Goal: Check status

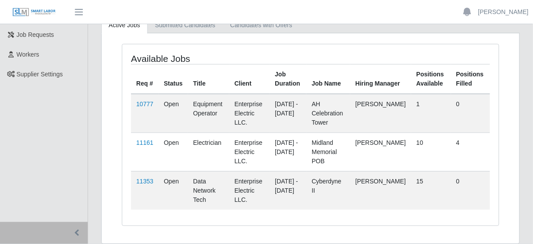
scroll to position [105, 0]
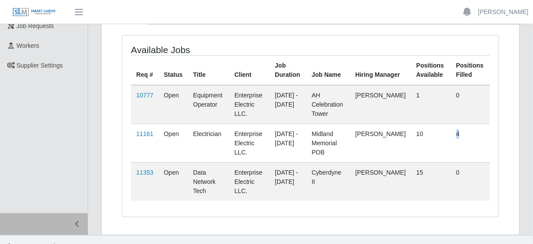
drag, startPoint x: 460, startPoint y: 135, endPoint x: 444, endPoint y: 136, distance: 16.7
click at [444, 136] on tr "11161 Open Electrician Enterprise Electric LLC. 09/05/2025 - 01/09/2026 Midland…" at bounding box center [310, 143] width 359 height 39
click at [148, 135] on link "11161" at bounding box center [144, 133] width 17 height 7
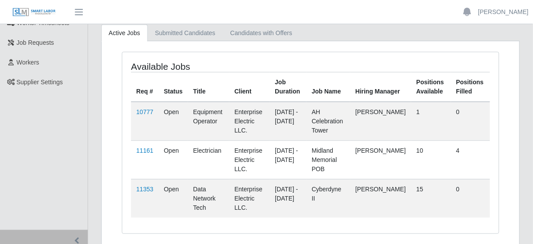
scroll to position [82, 0]
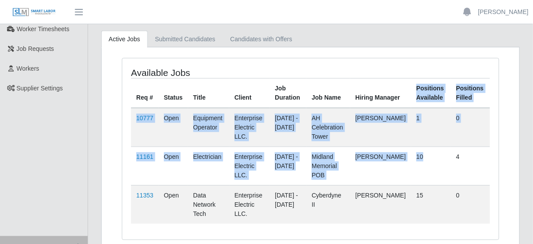
drag, startPoint x: 420, startPoint y: 87, endPoint x: 481, endPoint y: 101, distance: 62.6
click at [443, 166] on table "Req # Status Title Client Job Duration Job Name Hiring Manager Positions Availa…" at bounding box center [310, 151] width 359 height 146
drag, startPoint x: 463, startPoint y: 84, endPoint x: 473, endPoint y: 92, distance: 12.7
click at [463, 84] on th "Positions Filled" at bounding box center [470, 93] width 39 height 30
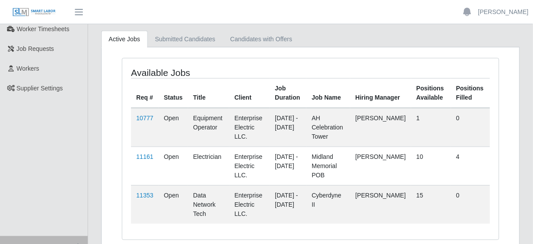
click at [478, 171] on td "4" at bounding box center [470, 165] width 39 height 39
drag, startPoint x: 464, startPoint y: 158, endPoint x: 411, endPoint y: 157, distance: 53.1
click at [411, 157] on tr "11161 Open Electrician Enterprise Electric LLC. [DATE] - [DATE] Midland Memoria…" at bounding box center [310, 165] width 359 height 39
click at [459, 178] on td "4" at bounding box center [470, 165] width 39 height 39
click at [142, 157] on link "11161" at bounding box center [144, 156] width 17 height 7
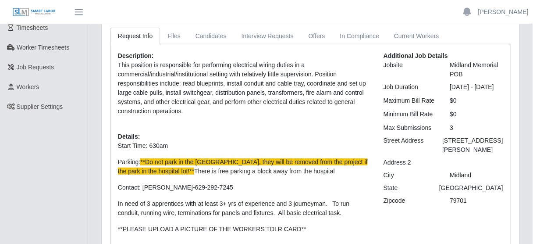
scroll to position [70, 0]
